Goal: Task Accomplishment & Management: Use online tool/utility

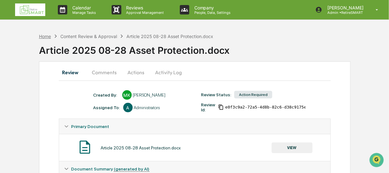
click at [49, 36] on div "Home" at bounding box center [45, 36] width 12 height 5
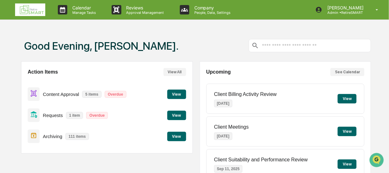
click at [173, 94] on button "View" at bounding box center [176, 94] width 19 height 9
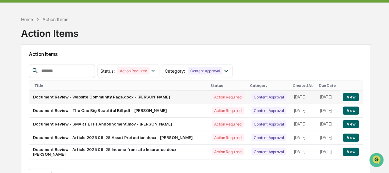
scroll to position [31, 0]
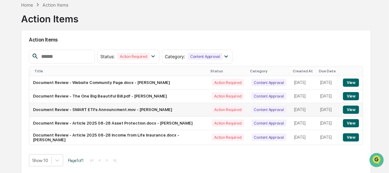
click at [352, 109] on button "View" at bounding box center [351, 110] width 16 height 8
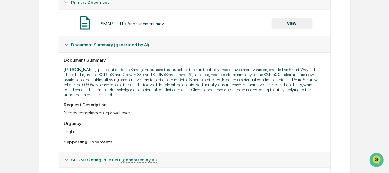
scroll to position [54, 0]
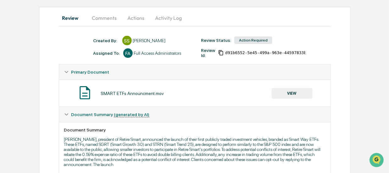
click at [106, 17] on button "Comments" at bounding box center [104, 17] width 35 height 15
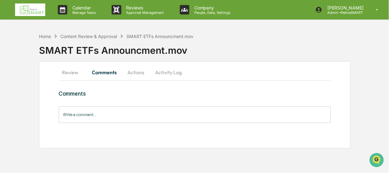
scroll to position [0, 0]
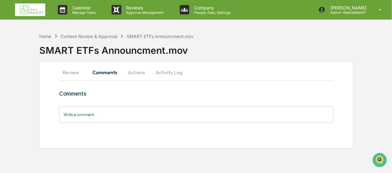
click at [67, 72] on button "Review" at bounding box center [73, 72] width 28 height 15
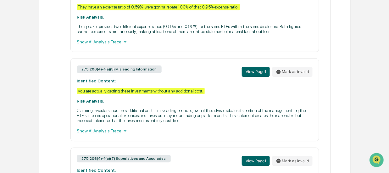
scroll to position [346, 0]
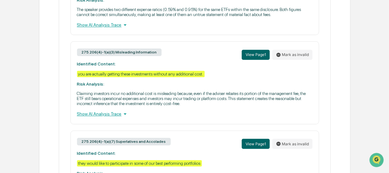
click at [122, 117] on icon at bounding box center [125, 113] width 7 height 7
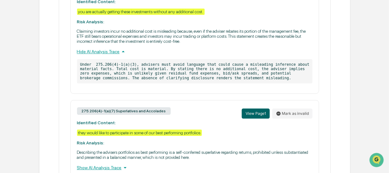
scroll to position [401, 0]
